Goal: Transaction & Acquisition: Purchase product/service

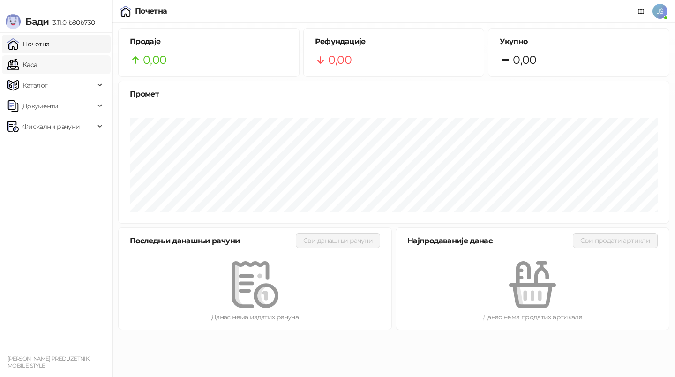
click at [37, 61] on link "Каса" at bounding box center [23, 64] width 30 height 19
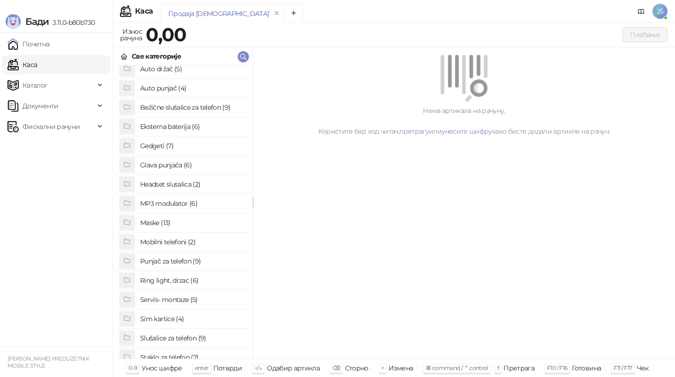
scroll to position [1, 0]
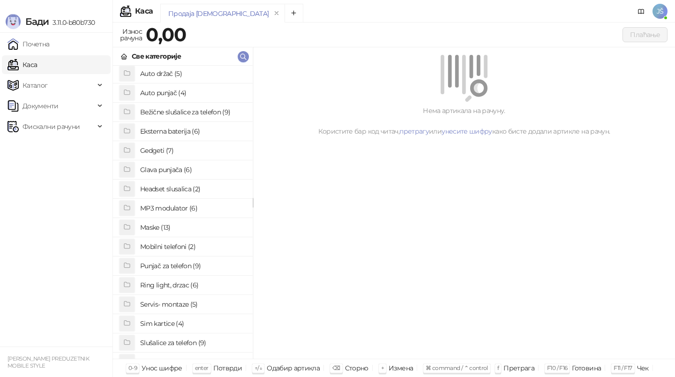
click at [175, 114] on h4 "Bežične slušalice za telefon (9)" at bounding box center [192, 112] width 105 height 15
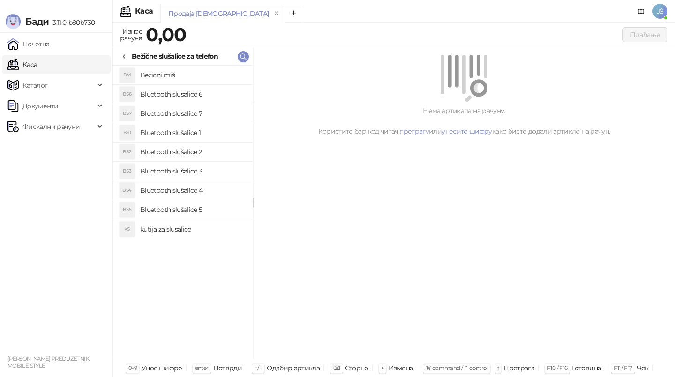
click at [222, 166] on h4 "Bluetooth slušalice 3" at bounding box center [192, 171] width 105 height 15
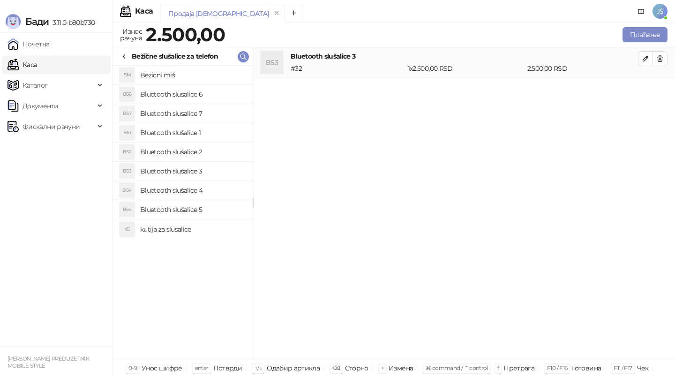
click at [223, 151] on h4 "Bluetooth slušalice 2" at bounding box center [192, 151] width 105 height 15
click at [665, 59] on button "button" at bounding box center [660, 58] width 15 height 15
click at [648, 30] on button "Плаћање" at bounding box center [645, 34] width 45 height 15
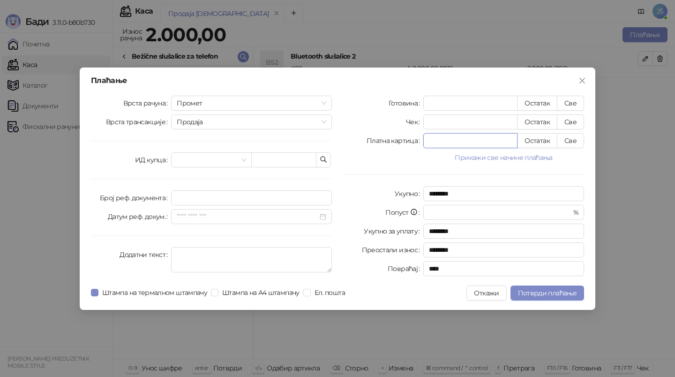
click at [494, 138] on input "*" at bounding box center [470, 141] width 93 height 14
click at [573, 142] on button "Све" at bounding box center [570, 140] width 27 height 15
type input "****"
click at [551, 296] on span "Потврди плаћање" at bounding box center [547, 293] width 59 height 8
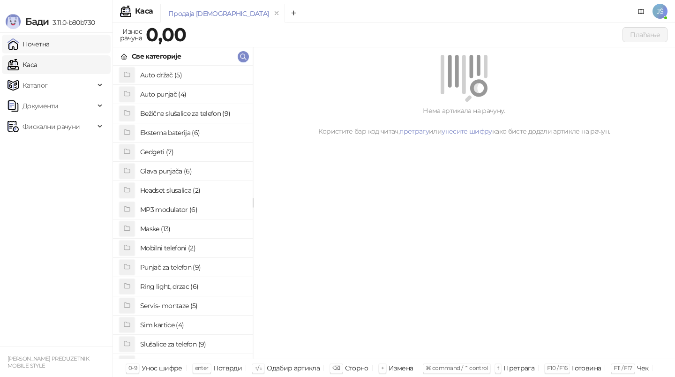
click at [47, 47] on link "Почетна" at bounding box center [29, 44] width 42 height 19
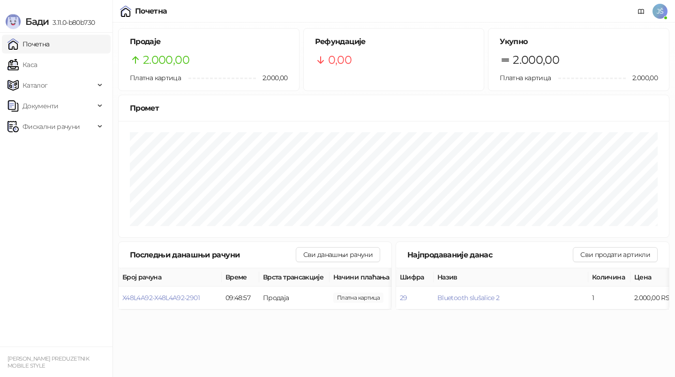
click at [81, 75] on ul "Почетна [PERSON_NAME] Документи Фискални рачуни" at bounding box center [56, 190] width 113 height 314
click at [37, 70] on link "Каса" at bounding box center [23, 64] width 30 height 19
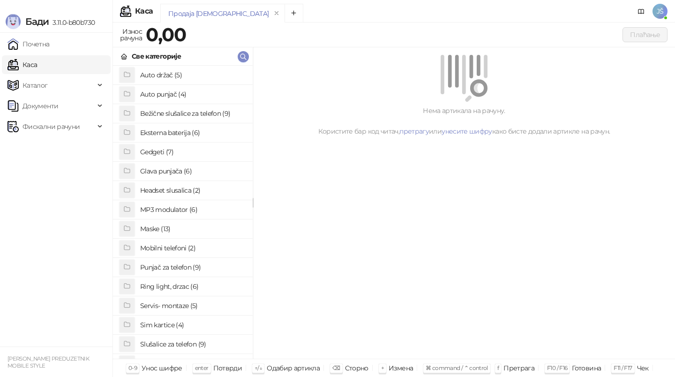
click at [183, 231] on h4 "Maske (13)" at bounding box center [192, 228] width 105 height 15
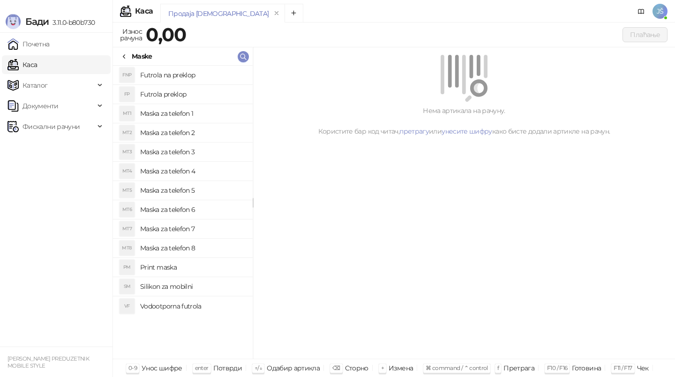
click at [225, 143] on li "MT3 Maska za telefon 3" at bounding box center [183, 152] width 140 height 19
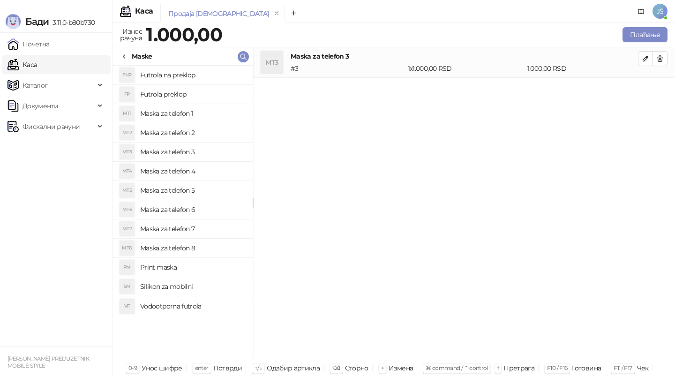
click at [225, 143] on li "MT3 Maska za telefon 3" at bounding box center [183, 152] width 140 height 19
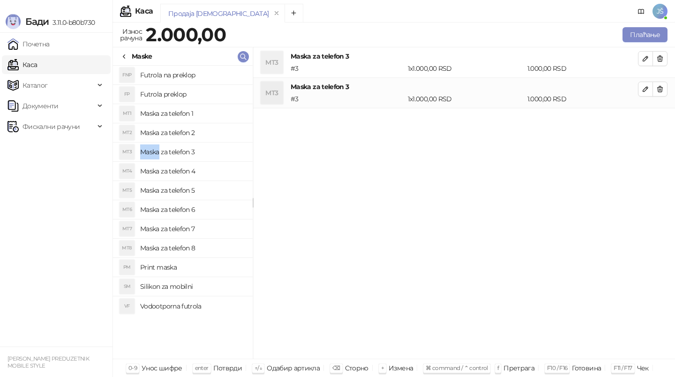
click at [226, 163] on li "MT4 Maska za telefon 4" at bounding box center [183, 171] width 140 height 19
click at [664, 58] on button "button" at bounding box center [660, 58] width 15 height 15
click at [662, 55] on icon "button" at bounding box center [660, 59] width 8 height 8
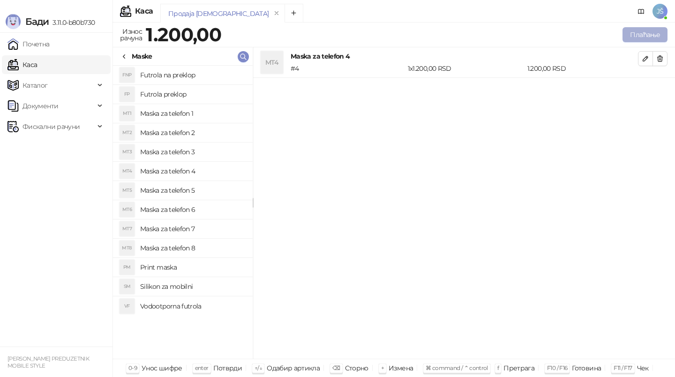
click at [639, 38] on button "Плаћање" at bounding box center [645, 34] width 45 height 15
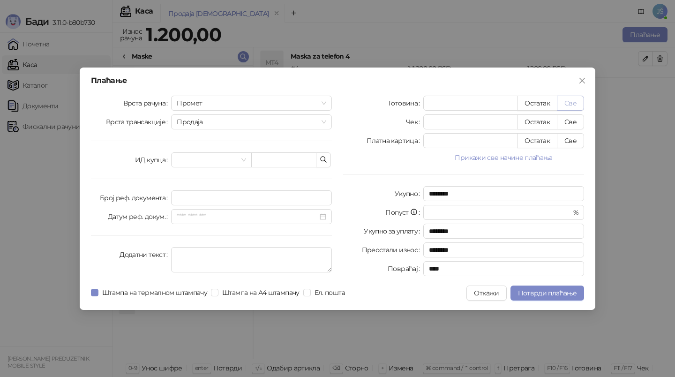
click at [574, 99] on button "Све" at bounding box center [570, 103] width 27 height 15
type input "****"
click at [547, 289] on span "Потврди плаћање" at bounding box center [547, 293] width 59 height 8
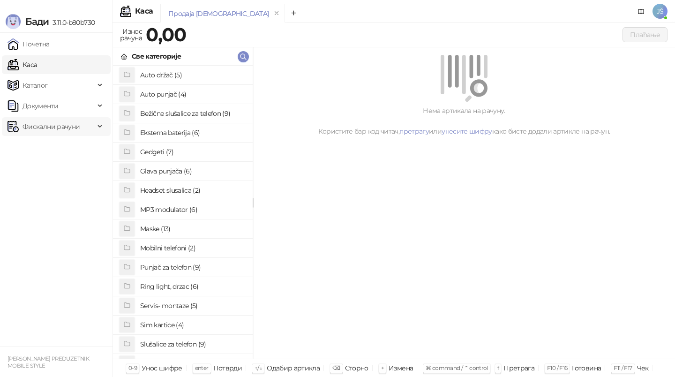
click at [68, 124] on span "Фискални рачуни" at bounding box center [51, 126] width 57 height 19
click at [61, 169] on link "По данима" at bounding box center [36, 167] width 50 height 19
